Goal: Transaction & Acquisition: Book appointment/travel/reservation

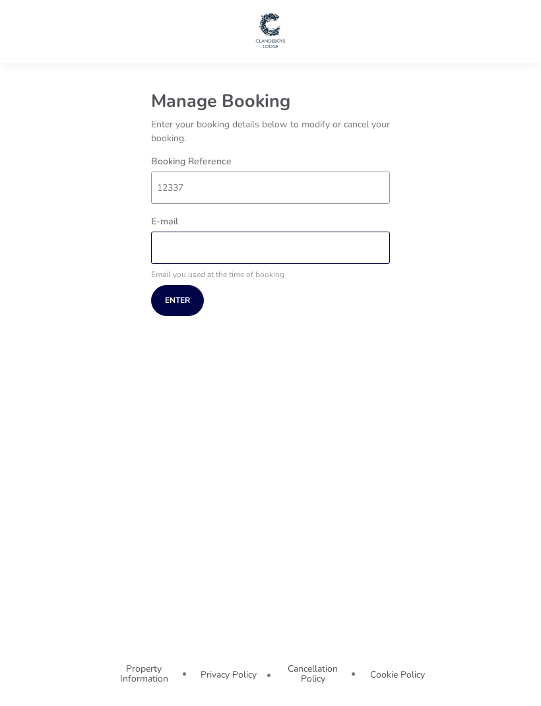
click at [206, 249] on input "E-mail" at bounding box center [270, 248] width 239 height 32
type input "grace96smith@gmail.com"
click at [185, 300] on span "Enter" at bounding box center [177, 300] width 25 height 9
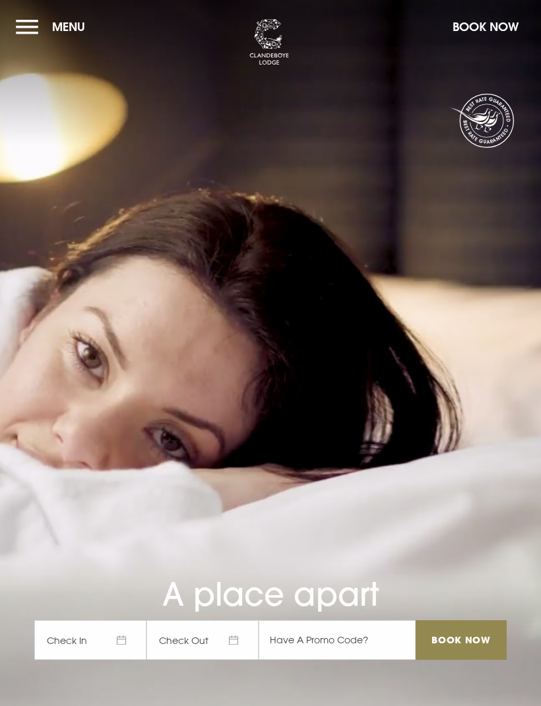
click at [32, 28] on button "Menu" at bounding box center [54, 27] width 76 height 28
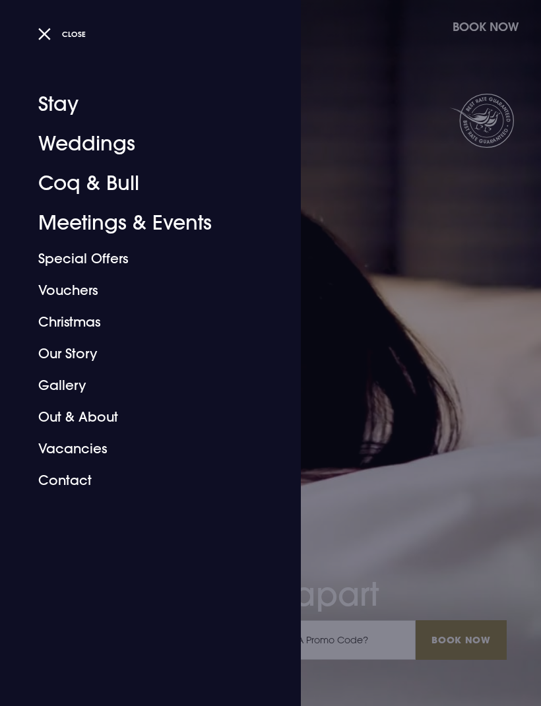
click at [65, 106] on link "Stay" at bounding box center [142, 104] width 209 height 40
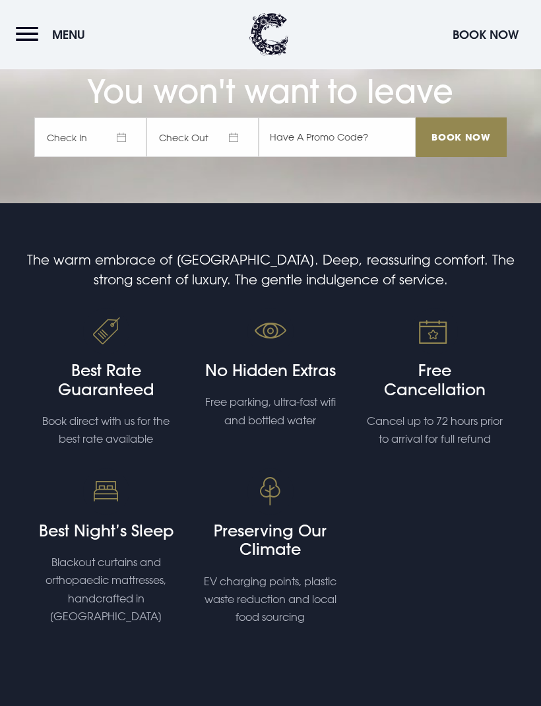
click at [106, 158] on span "Check In" at bounding box center [90, 138] width 112 height 40
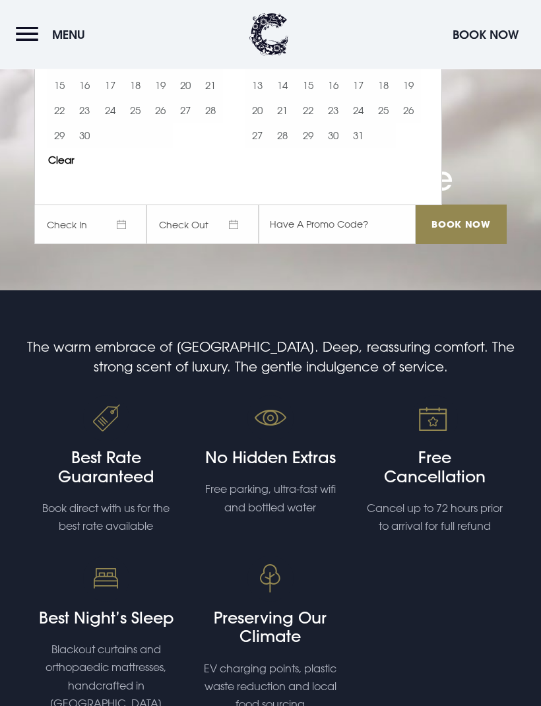
scroll to position [382, 0]
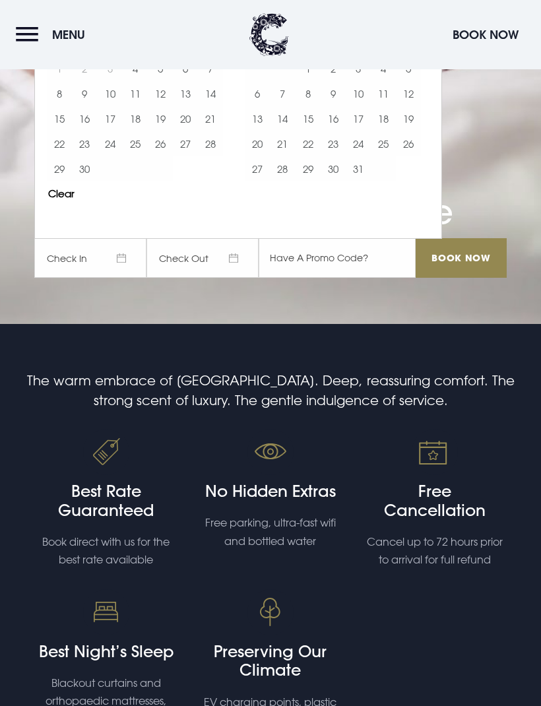
click at [188, 81] on button "6" at bounding box center [185, 68] width 25 height 25
click at [203, 81] on button "7" at bounding box center [210, 68] width 25 height 25
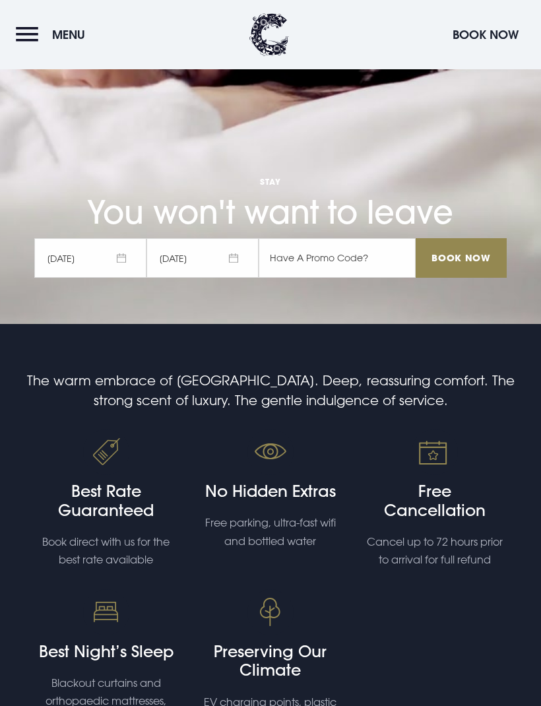
click at [474, 278] on input "Book Now" at bounding box center [461, 258] width 91 height 40
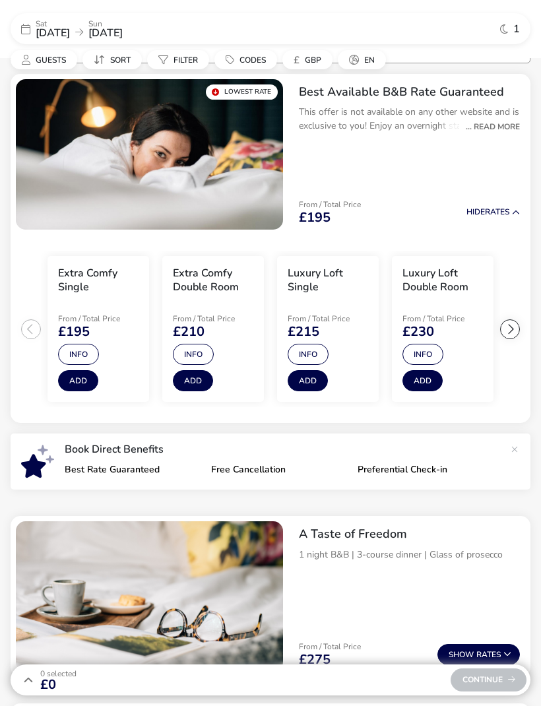
scroll to position [119, 0]
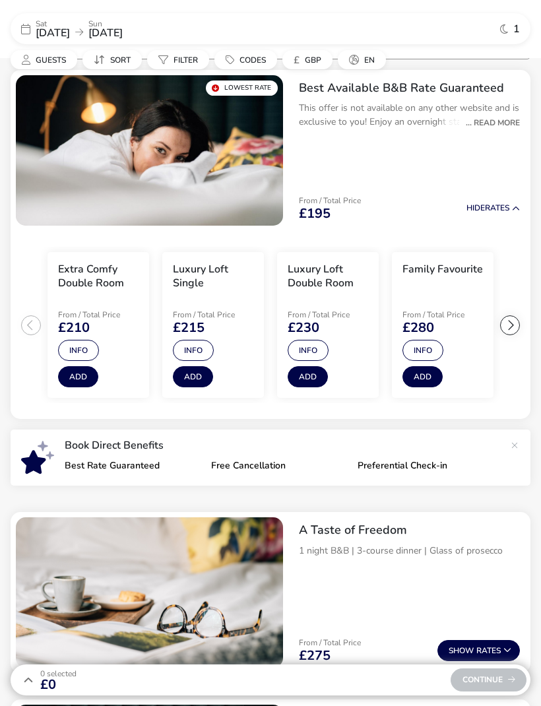
click at [310, 348] on button "Info" at bounding box center [308, 350] width 41 height 21
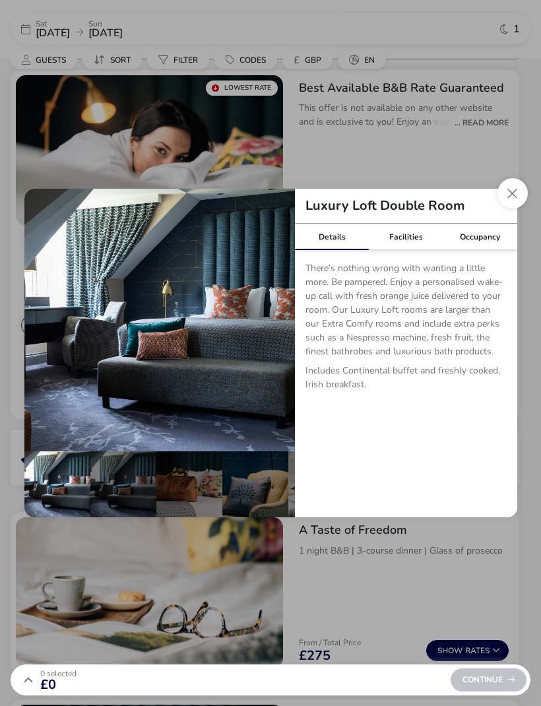
click at [420, 242] on div "Facilities" at bounding box center [406, 237] width 74 height 26
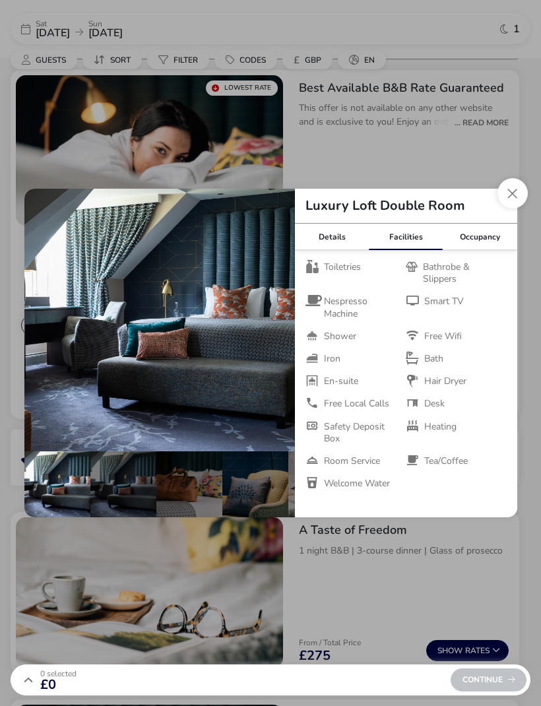
click at [475, 234] on div "Occupancy" at bounding box center [480, 237] width 74 height 26
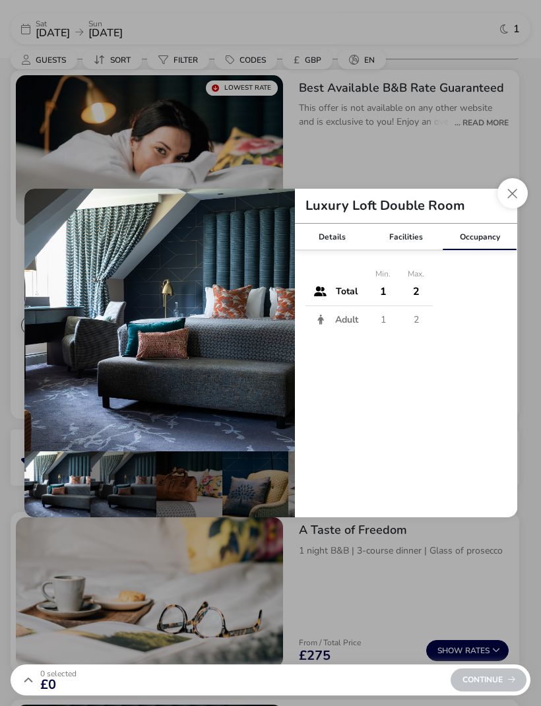
click at [329, 237] on div "Details" at bounding box center [332, 237] width 74 height 26
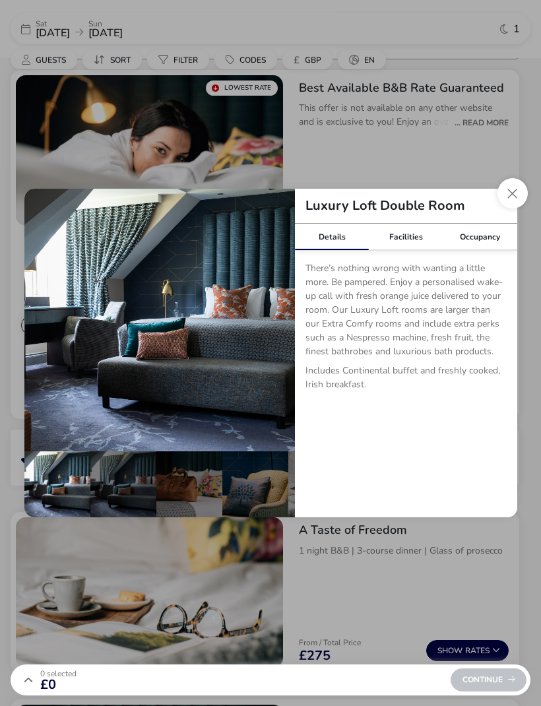
click at [511, 186] on button "Close dialog" at bounding box center [513, 193] width 30 height 30
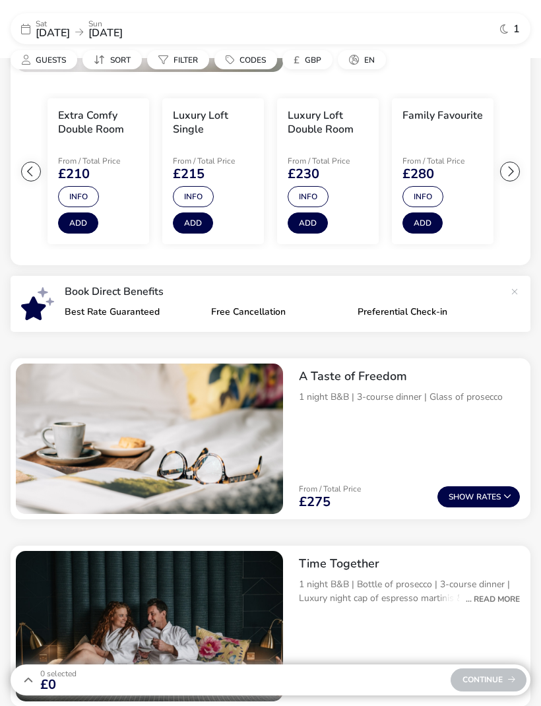
scroll to position [278, 0]
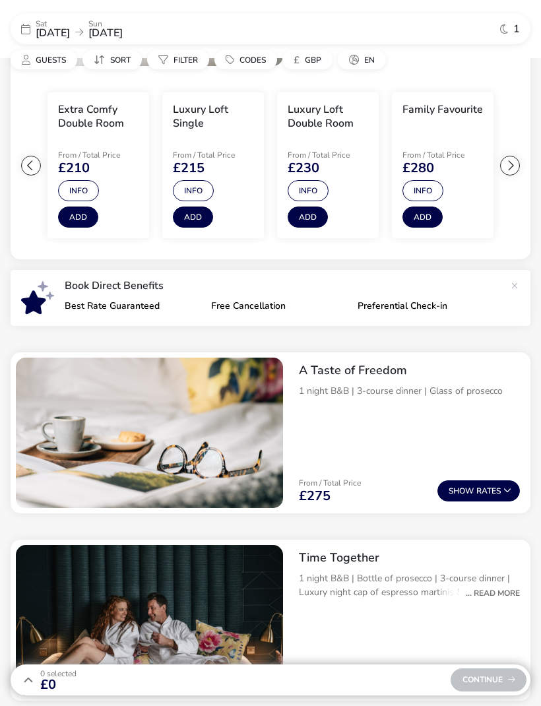
click at [469, 488] on span "Show" at bounding box center [463, 491] width 28 height 9
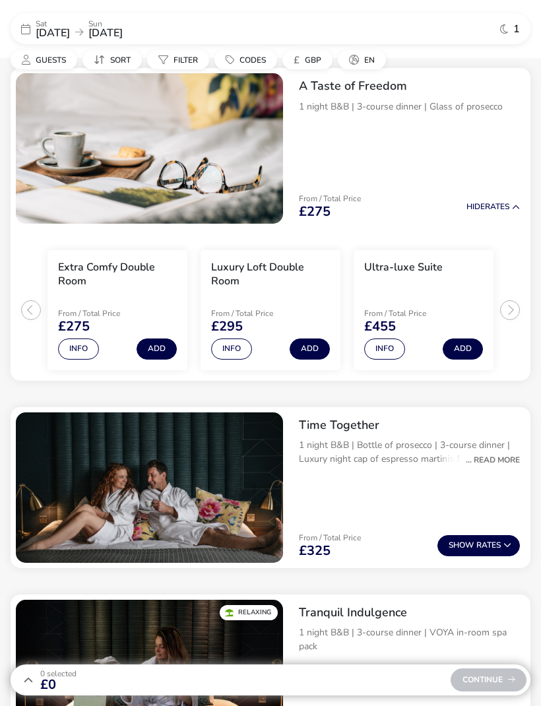
scroll to position [564, 0]
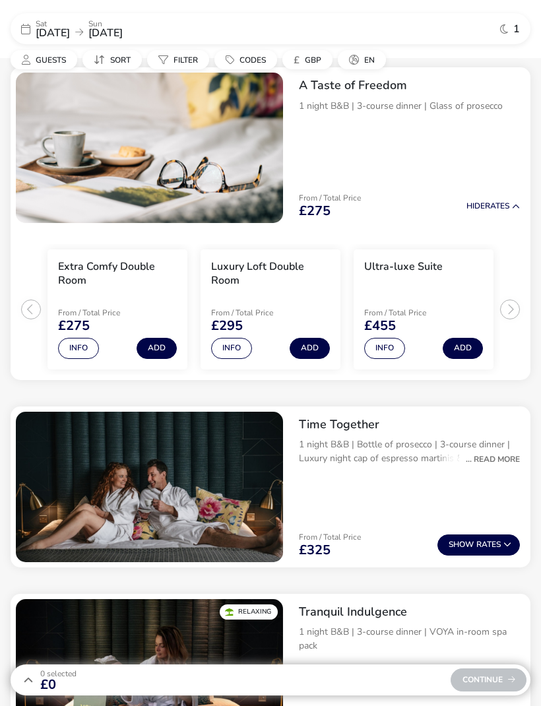
click at [236, 343] on button "Info" at bounding box center [231, 348] width 41 height 21
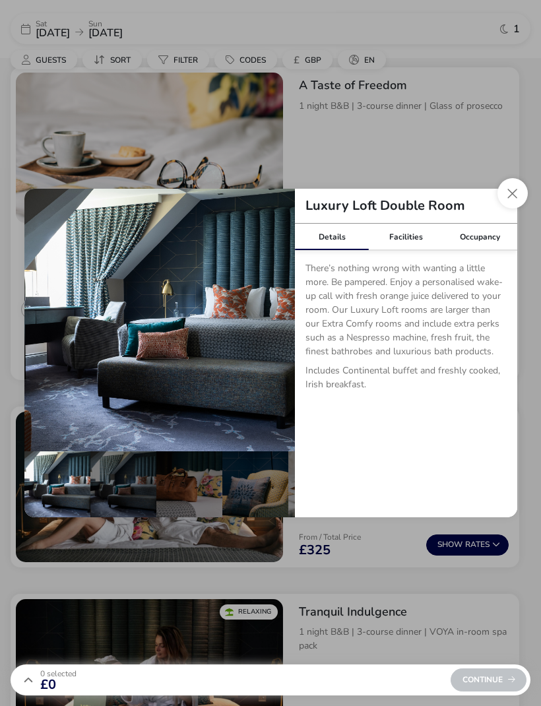
click at [515, 209] on button "Close dialog" at bounding box center [513, 193] width 30 height 30
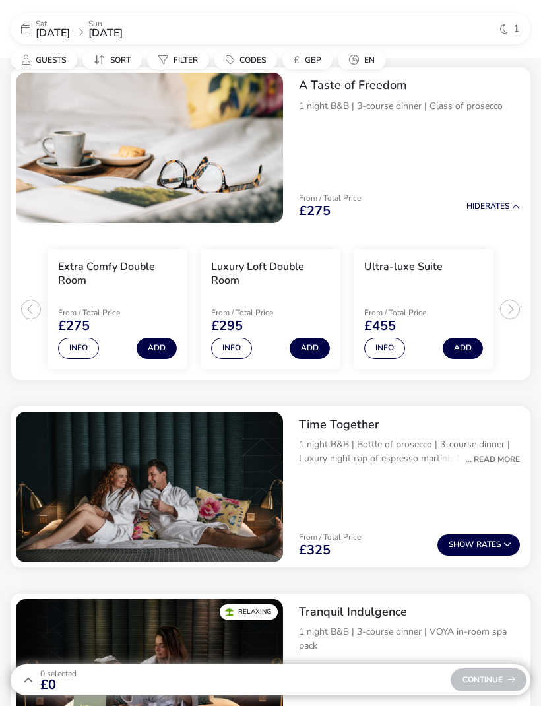
click at [488, 455] on div "... Read More" at bounding box center [489, 459] width 61 height 12
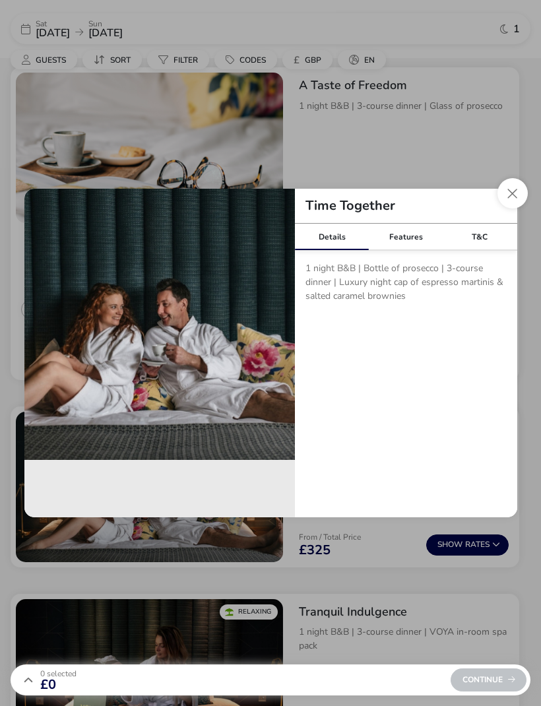
click at [514, 209] on button "Close modal" at bounding box center [513, 193] width 30 height 30
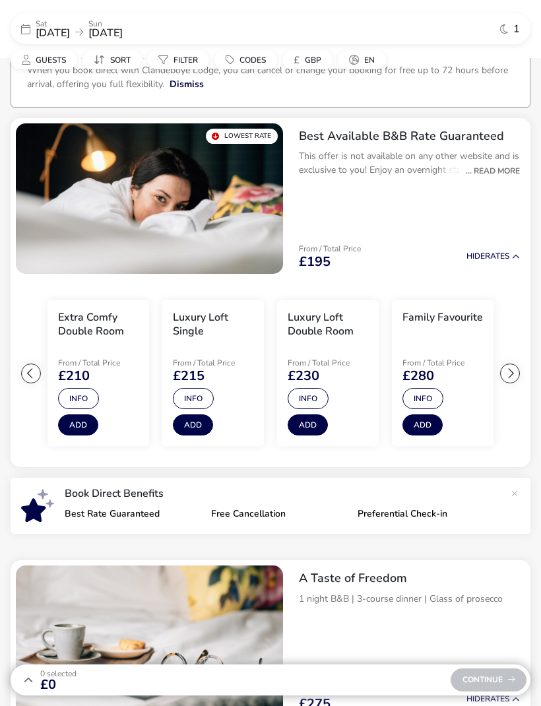
scroll to position [0, 0]
